Goal: Use online tool/utility: Utilize a website feature to perform a specific function

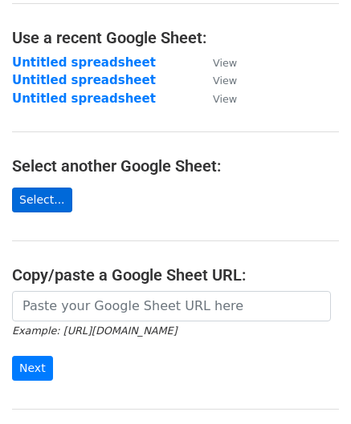
scroll to position [80, 0]
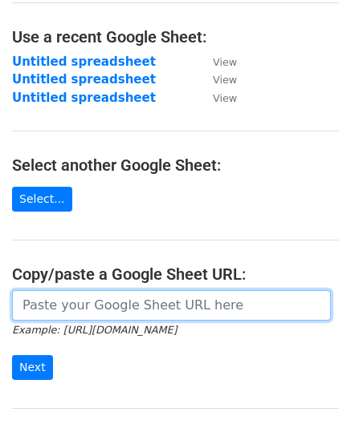
click at [51, 301] on input "url" at bounding box center [171, 305] width 318 height 30
paste input "[URL][DOMAIN_NAME]"
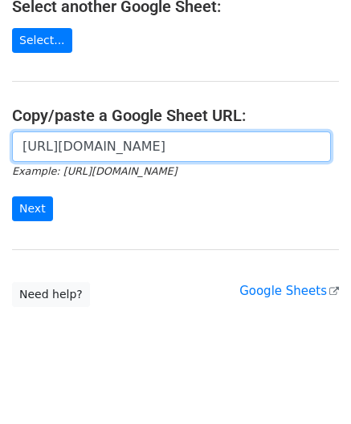
scroll to position [246, 0]
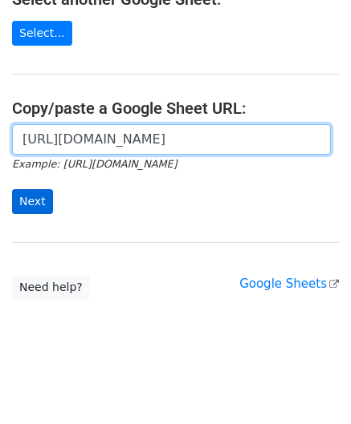
type input "[URL][DOMAIN_NAME]"
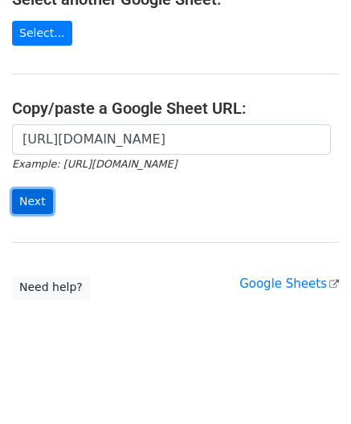
scroll to position [0, 0]
click at [41, 201] on input "Next" at bounding box center [32, 201] width 41 height 25
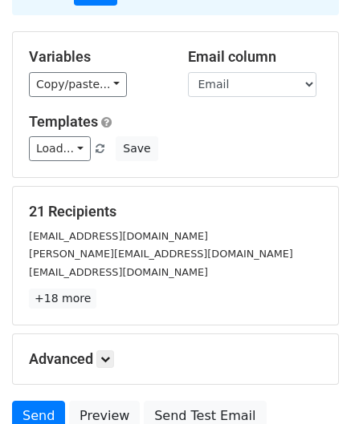
scroll to position [259, 0]
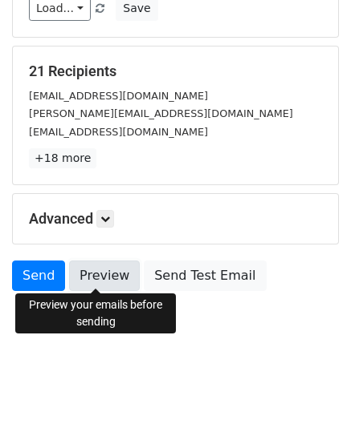
click at [95, 272] on link "Preview" at bounding box center [104, 276] width 71 height 30
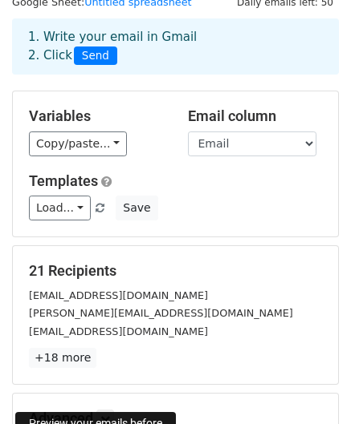
scroll to position [18, 0]
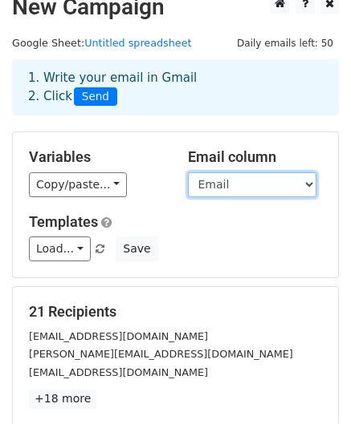
click at [303, 183] on select "Name Email" at bounding box center [252, 184] width 128 height 25
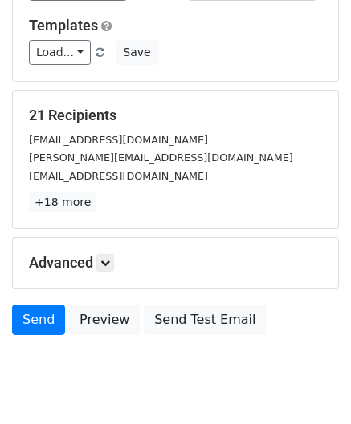
scroll to position [259, 0]
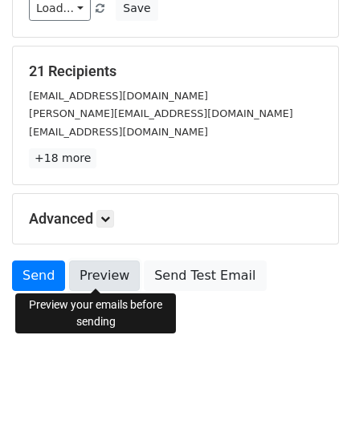
click at [78, 278] on link "Preview" at bounding box center [104, 276] width 71 height 30
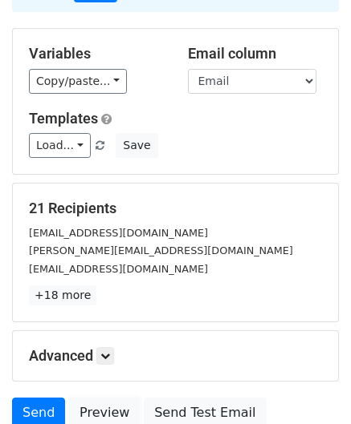
scroll to position [18, 0]
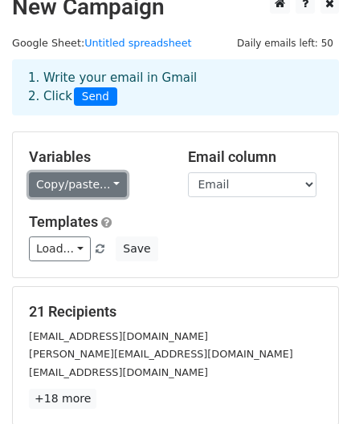
click at [94, 185] on link "Copy/paste..." at bounding box center [78, 184] width 98 height 25
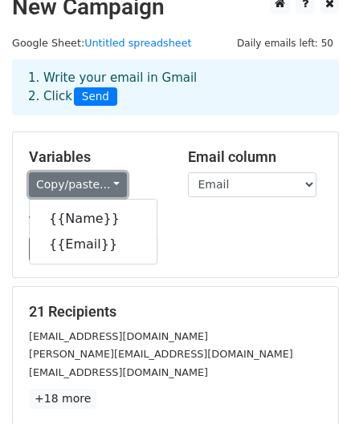
click at [94, 185] on link "Copy/paste..." at bounding box center [78, 184] width 98 height 25
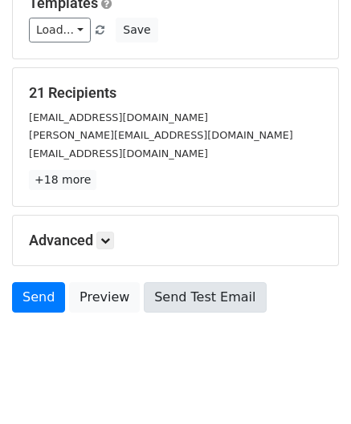
scroll to position [259, 0]
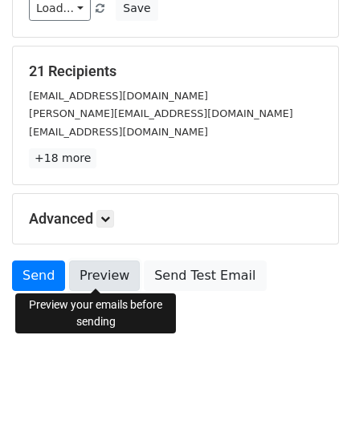
click at [110, 273] on link "Preview" at bounding box center [104, 276] width 71 height 30
